Goal: Communication & Community: Answer question/provide support

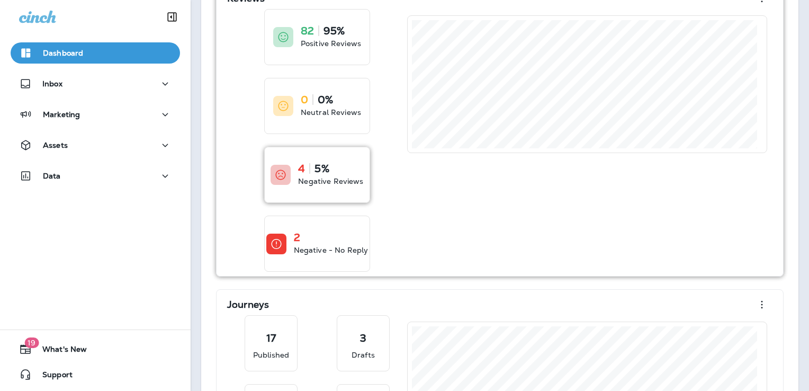
scroll to position [106, 0]
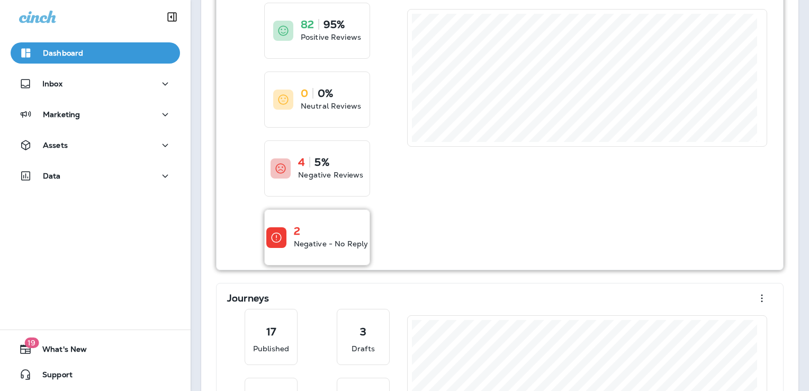
click at [327, 232] on div "2" at bounding box center [331, 231] width 75 height 11
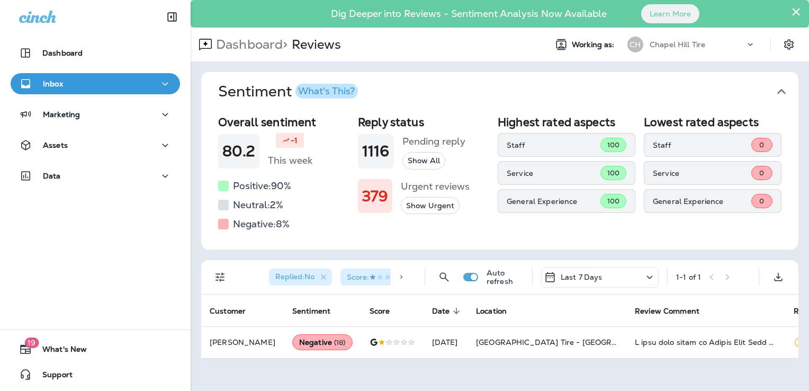
click at [86, 84] on div "Inbox" at bounding box center [95, 83] width 152 height 13
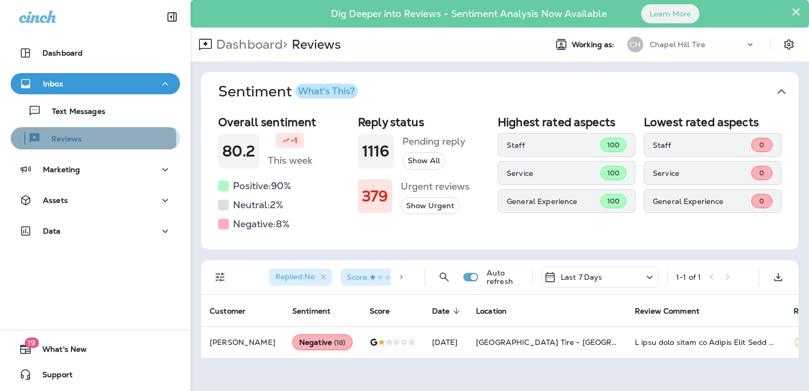
click at [64, 142] on p "Reviews" at bounding box center [61, 139] width 41 height 10
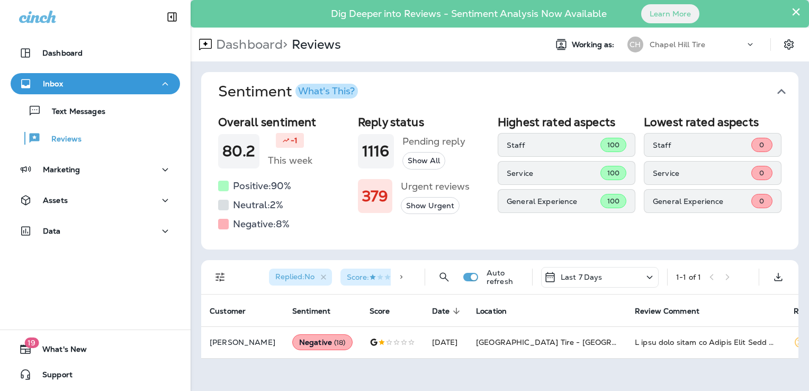
click at [648, 276] on icon at bounding box center [650, 276] width 6 height 3
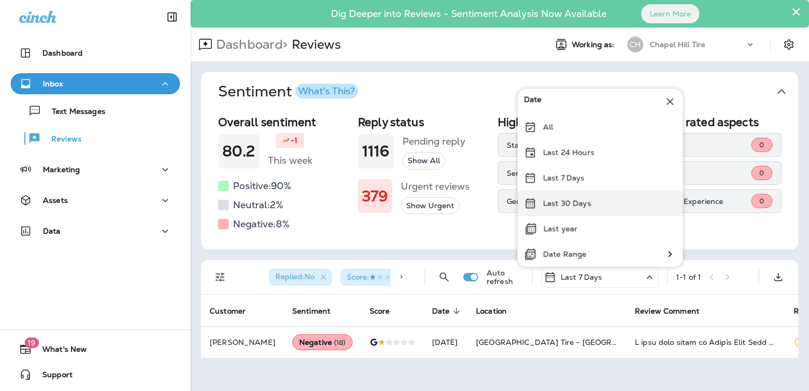
click at [587, 200] on p "Last 30 Days" at bounding box center [567, 203] width 48 height 8
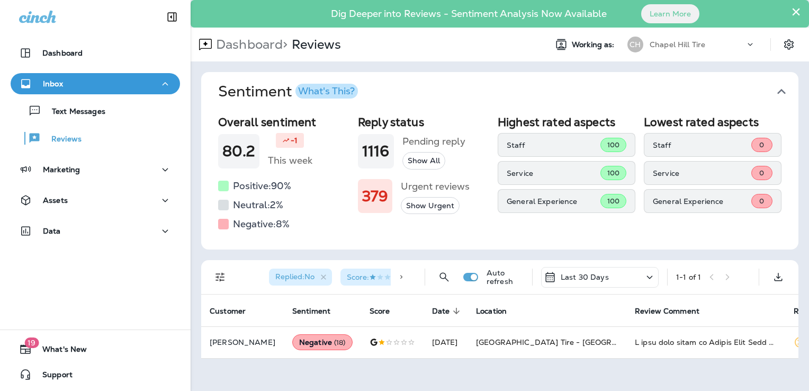
click at [705, 367] on div "Sentiment What's This? Overall sentiment 80.2 -1 This week Positive: 90 % Neutr…" at bounding box center [500, 215] width 618 height 308
click at [419, 203] on button "Show Urgent" at bounding box center [430, 205] width 59 height 17
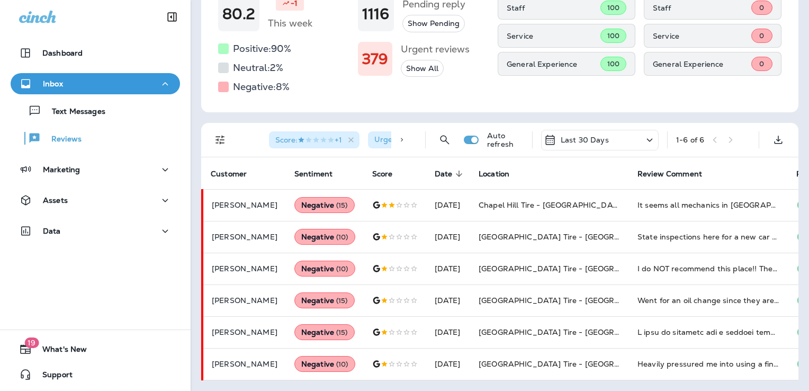
scroll to position [144, 0]
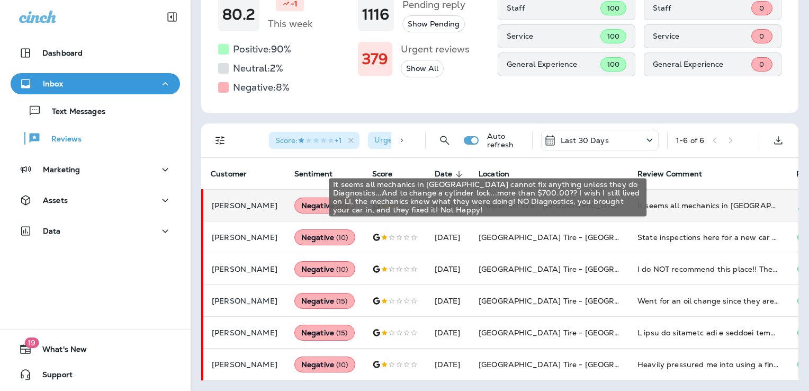
click at [654, 200] on div "It seems all mechanics in [GEOGRAPHIC_DATA] cannot fix anything unless they do …" at bounding box center [708, 205] width 142 height 11
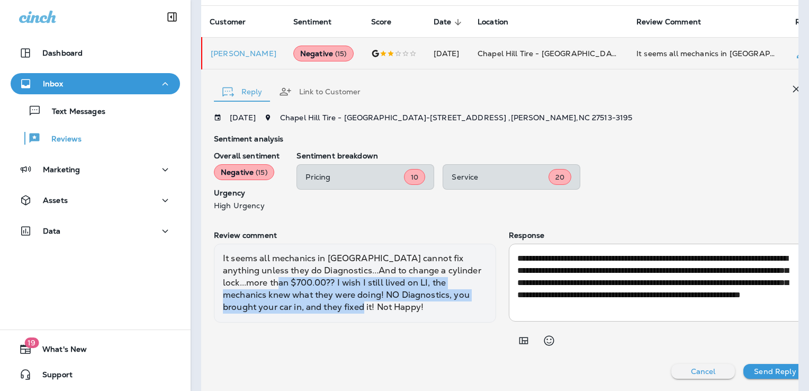
scroll to position [0, 0]
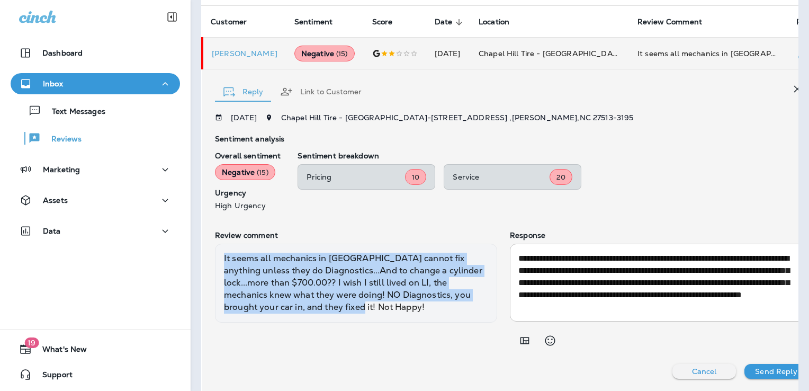
drag, startPoint x: 254, startPoint y: 308, endPoint x: 203, endPoint y: 253, distance: 74.9
click at [203, 253] on div "**********" at bounding box center [522, 230] width 640 height 322
copy div "It seems all mechanics in [GEOGRAPHIC_DATA] cannot fix anything unless they do …"
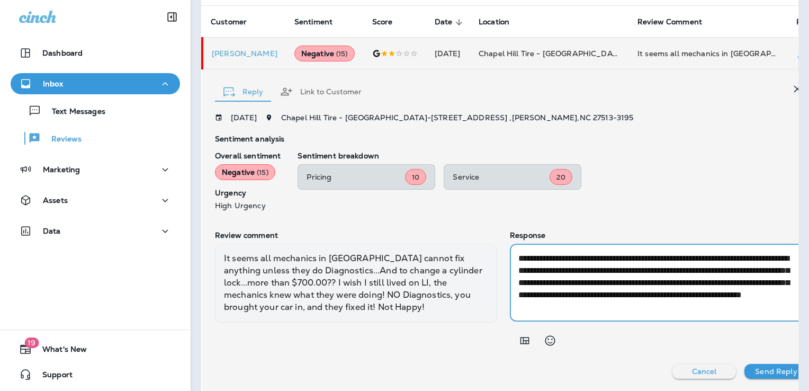
drag, startPoint x: 789, startPoint y: 307, endPoint x: 576, endPoint y: 254, distance: 219.4
click at [576, 254] on textarea "**********" at bounding box center [658, 282] width 281 height 61
paste textarea "**********"
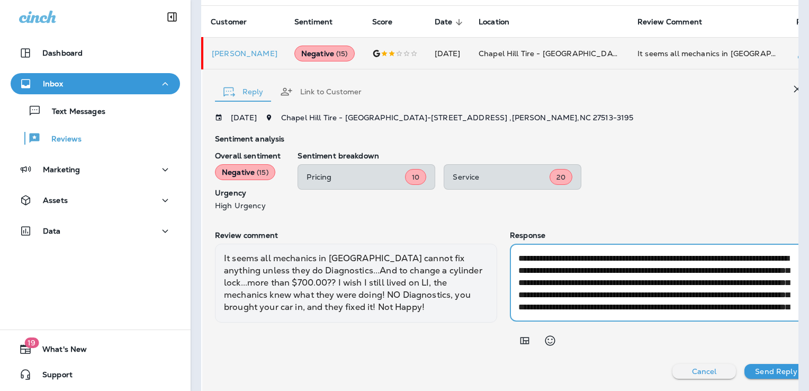
scroll to position [0, 1]
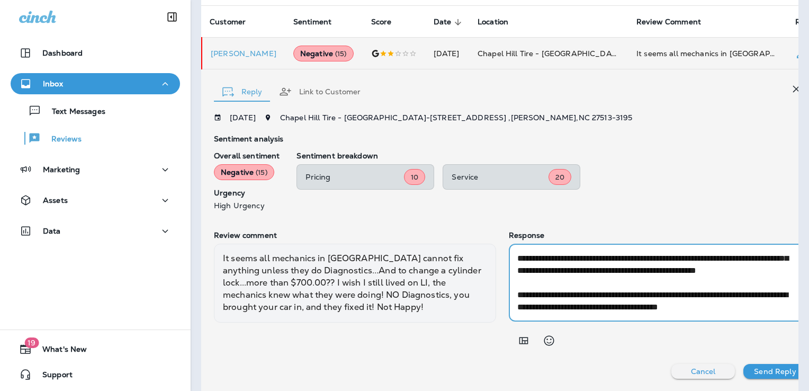
click at [539, 285] on textarea "**********" at bounding box center [657, 282] width 281 height 61
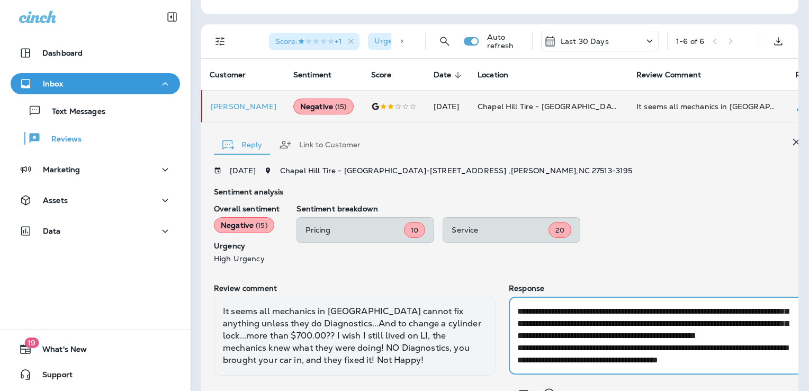
scroll to position [288, 0]
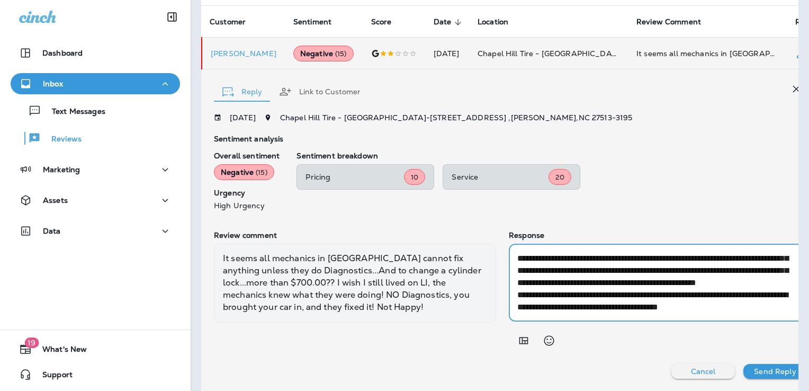
click at [789, 307] on textarea "**********" at bounding box center [657, 282] width 281 height 61
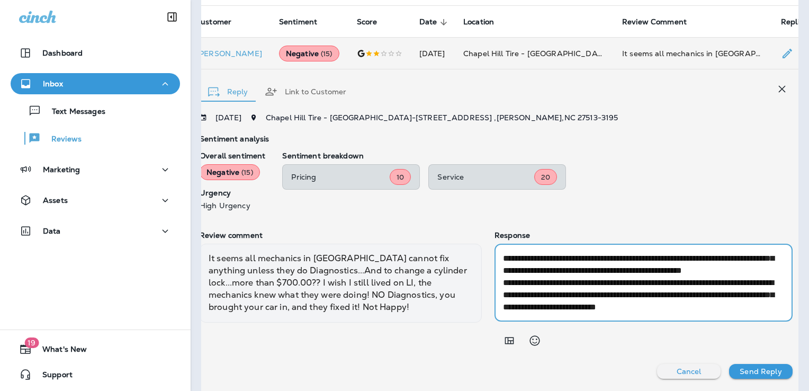
scroll to position [97, 0]
type textarea "**********"
click at [760, 372] on p "Send Reply" at bounding box center [761, 371] width 42 height 8
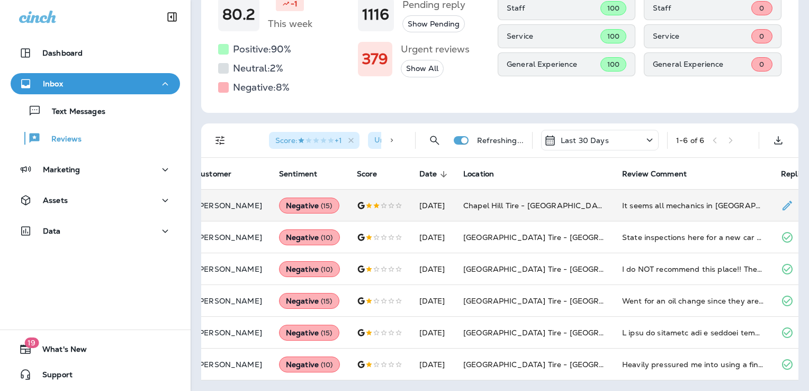
scroll to position [144, 0]
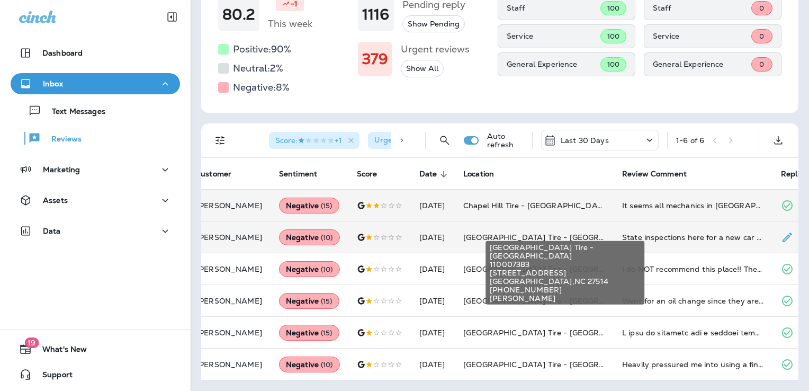
click at [509, 232] on span "[GEOGRAPHIC_DATA] Tire - [GEOGRAPHIC_DATA]" at bounding box center [557, 237] width 188 height 10
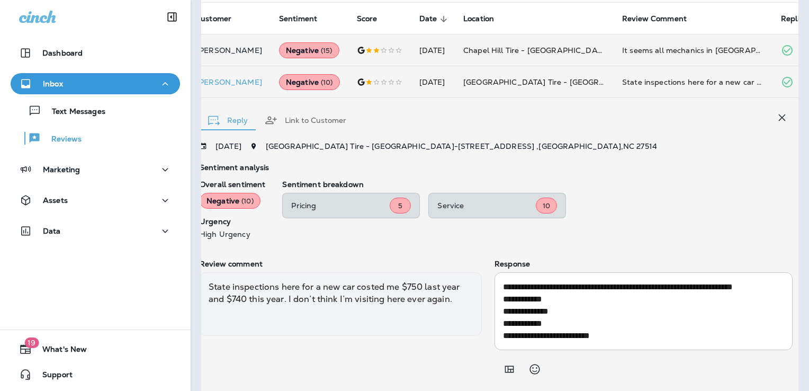
scroll to position [148, 0]
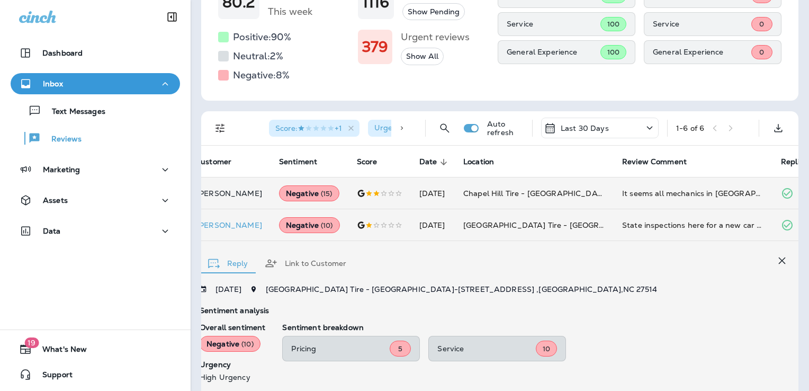
click at [379, 128] on span "Urgent : true" at bounding box center [395, 128] width 43 height 10
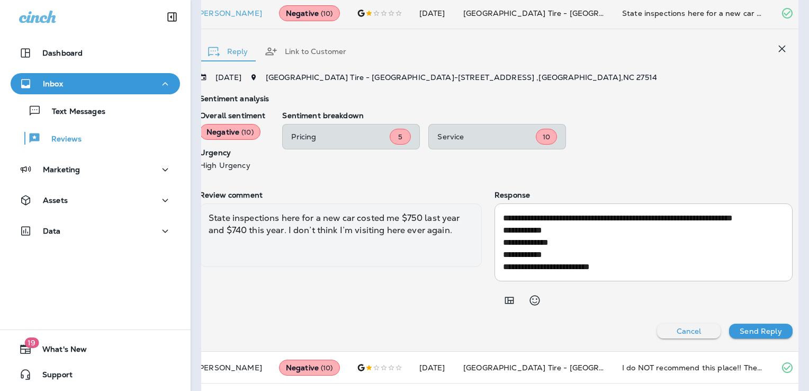
scroll to position [466, 0]
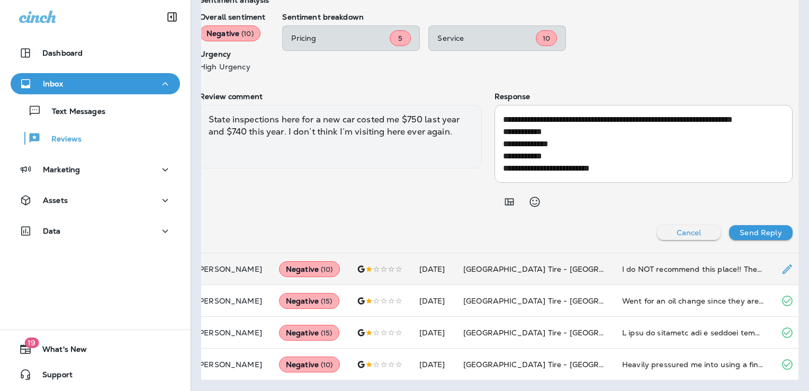
click at [487, 264] on td "[GEOGRAPHIC_DATA] Tire - [GEOGRAPHIC_DATA]" at bounding box center [534, 269] width 159 height 32
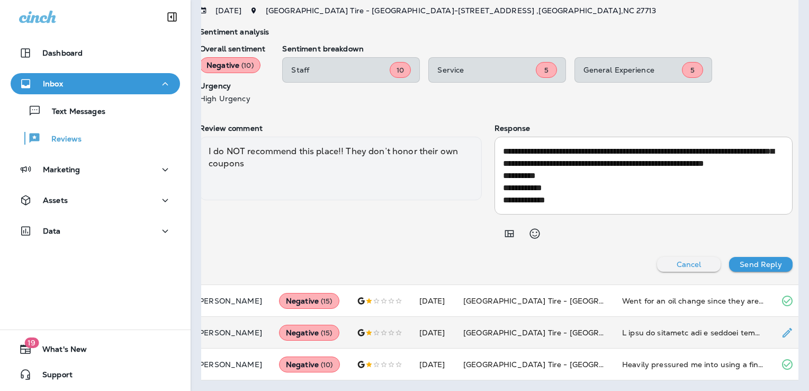
click at [734, 334] on td at bounding box center [693, 333] width 159 height 32
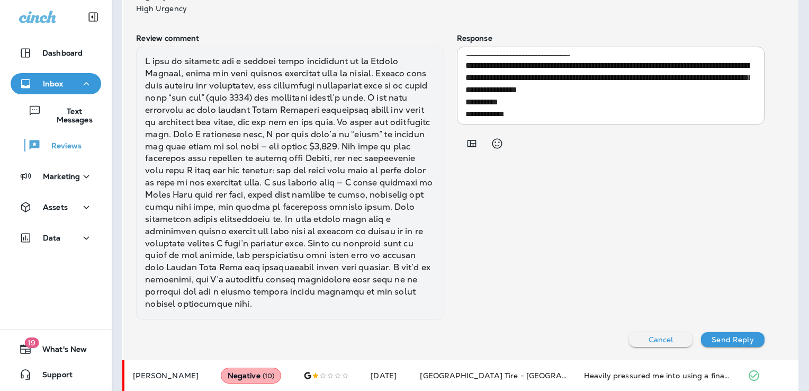
scroll to position [623, 0]
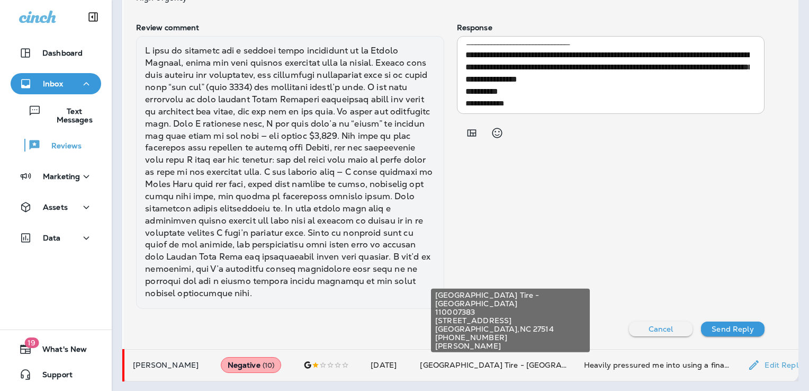
click at [520, 363] on span "[GEOGRAPHIC_DATA] Tire - [GEOGRAPHIC_DATA]" at bounding box center [514, 365] width 188 height 10
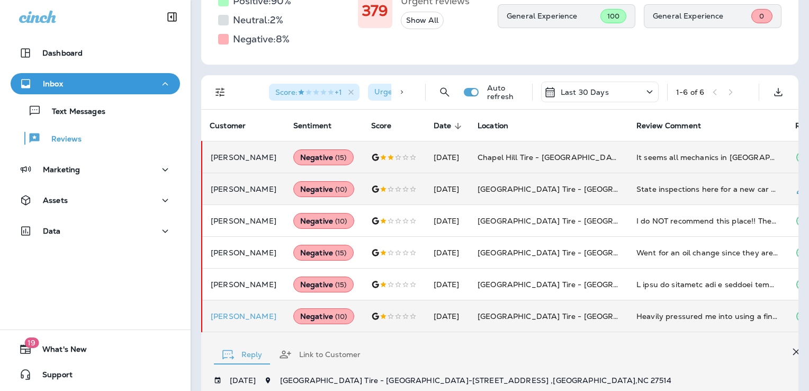
scroll to position [148, 0]
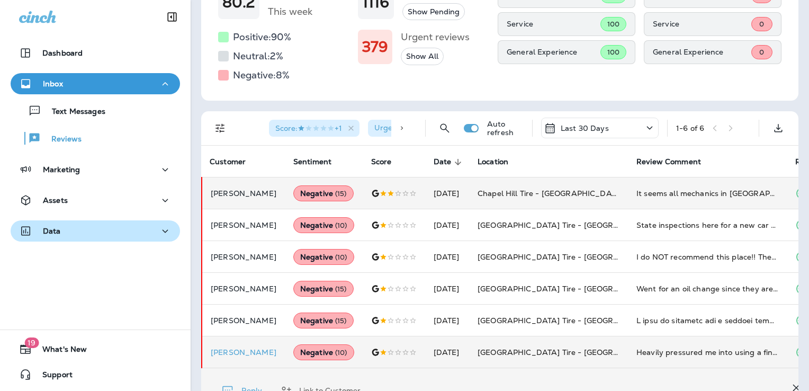
click at [77, 230] on div "Data" at bounding box center [95, 230] width 152 height 13
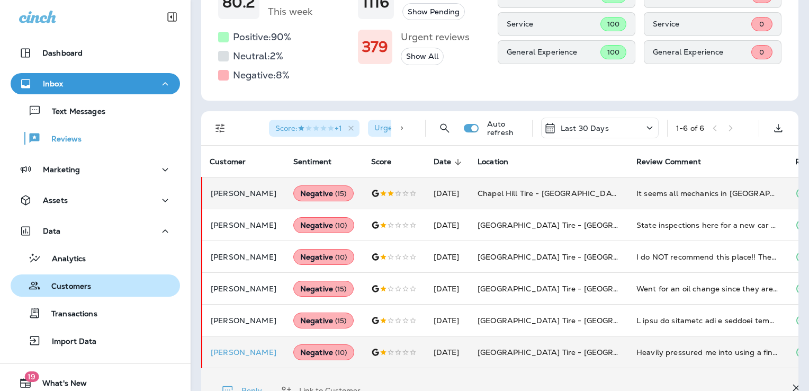
click at [77, 287] on p "Customers" at bounding box center [66, 287] width 50 height 10
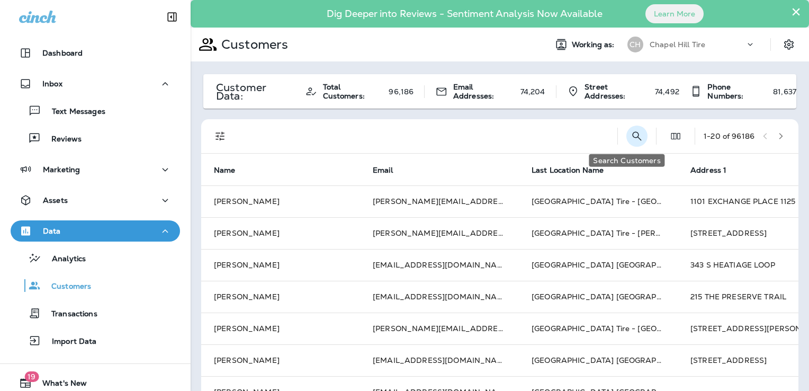
click at [631, 135] on icon "Search Customers" at bounding box center [637, 136] width 13 height 13
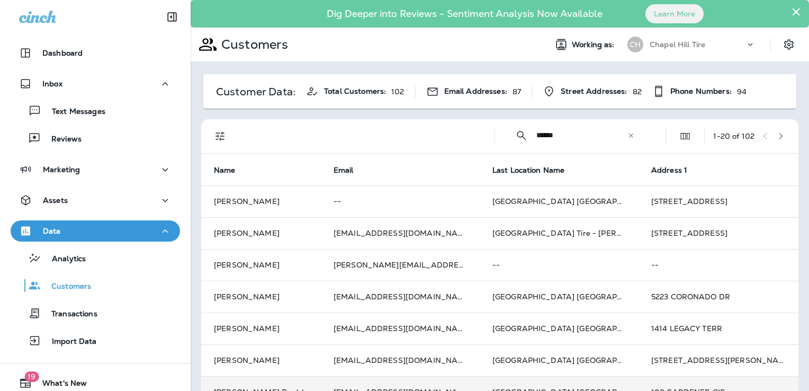
type input "******"
